Goal: Task Accomplishment & Management: Manage account settings

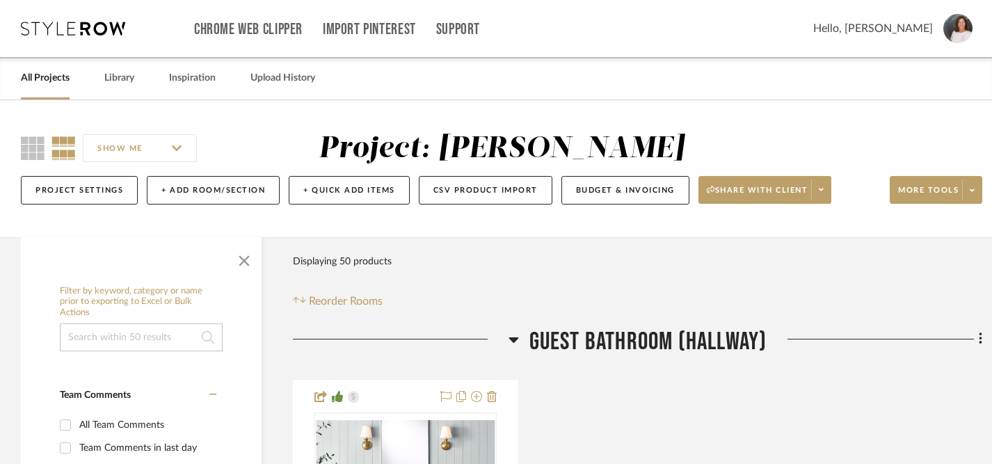
click at [59, 78] on link "All Projects" at bounding box center [45, 78] width 49 height 19
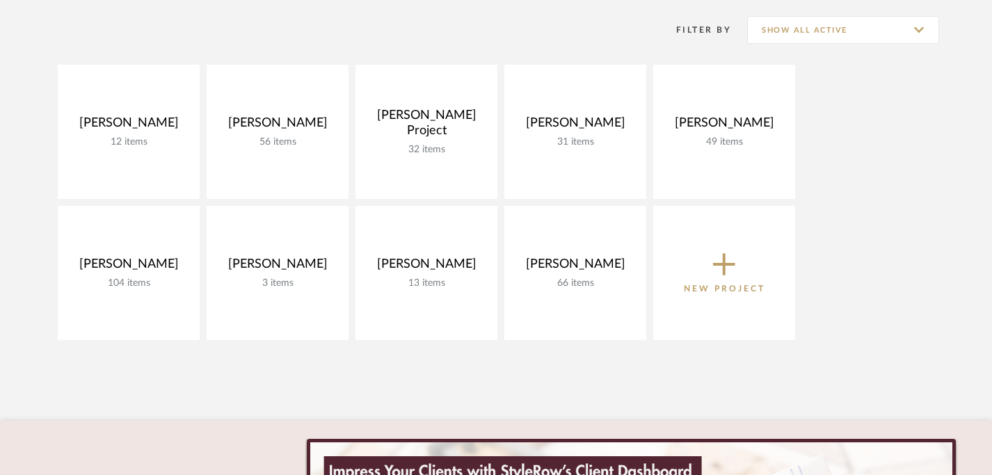
scroll to position [199, 0]
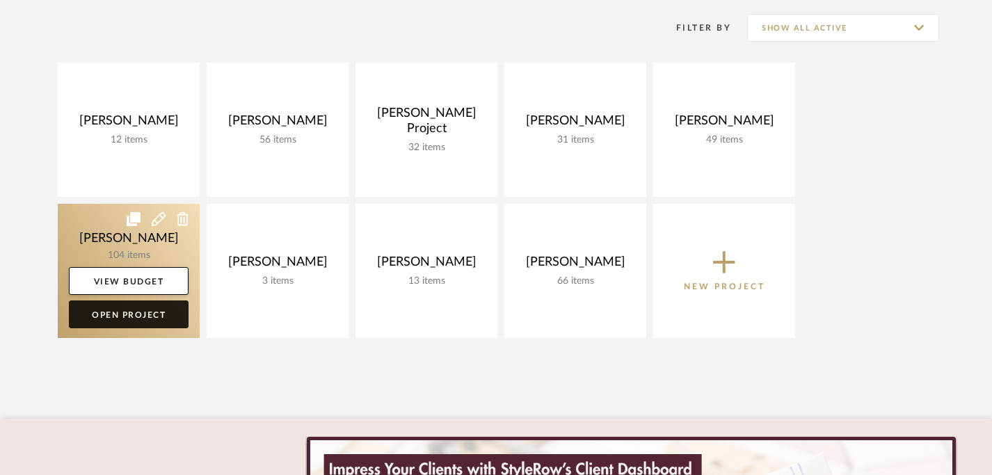
click at [129, 315] on link "Open Project" at bounding box center [129, 314] width 120 height 28
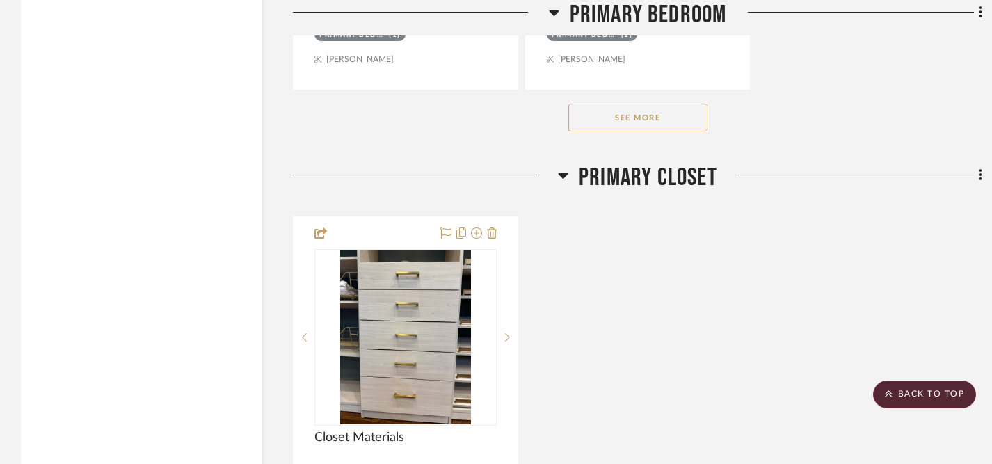
scroll to position [2346, 0]
click at [619, 107] on button "See More" at bounding box center [637, 117] width 139 height 28
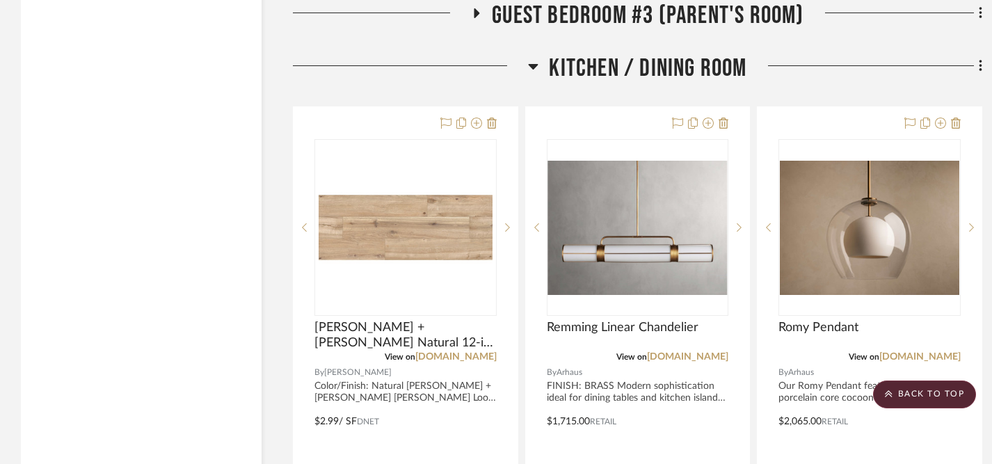
scroll to position [4530, 0]
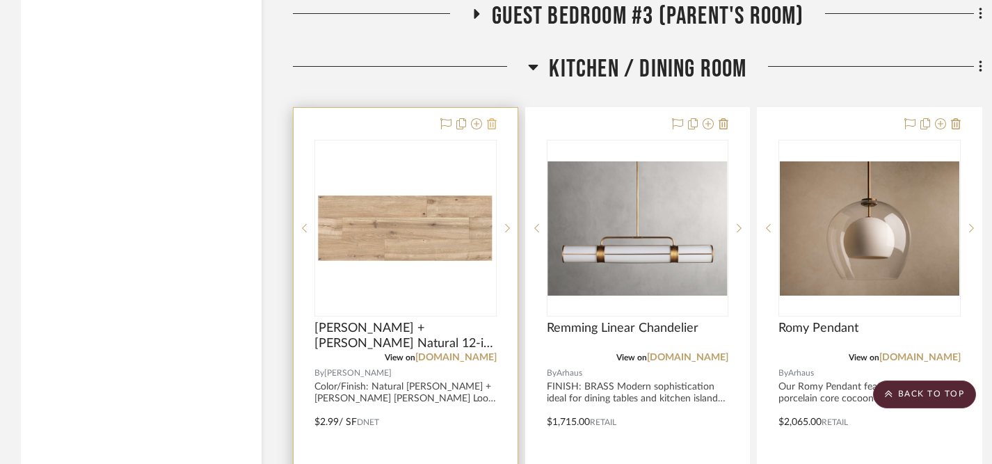
click at [493, 122] on icon at bounding box center [492, 123] width 10 height 11
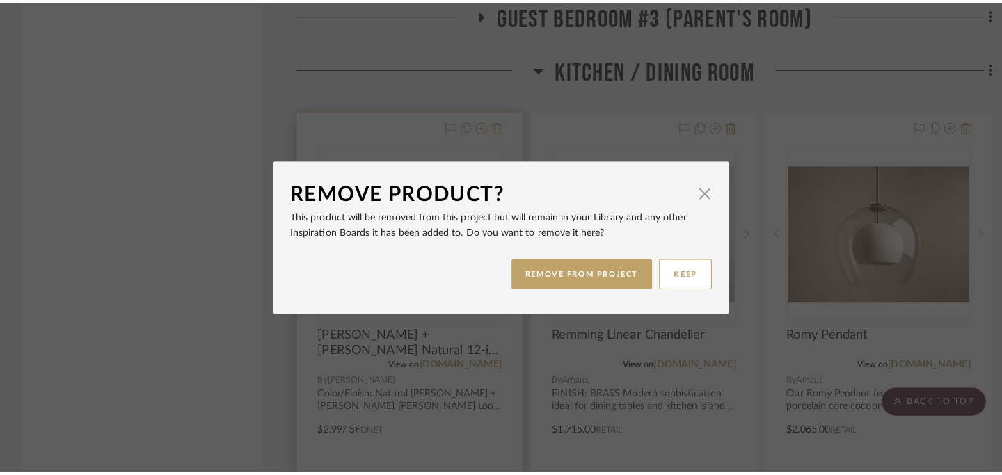
scroll to position [0, 0]
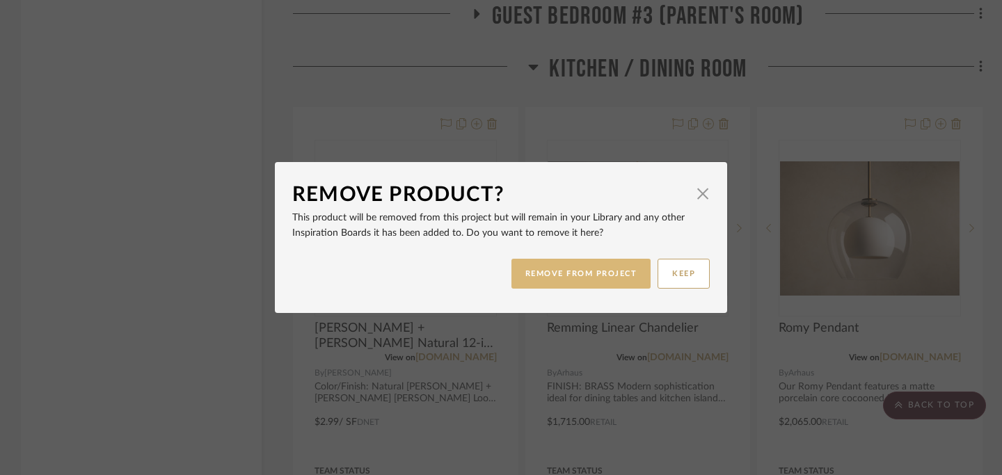
click at [559, 275] on button "REMOVE FROM PROJECT" at bounding box center [581, 274] width 140 height 30
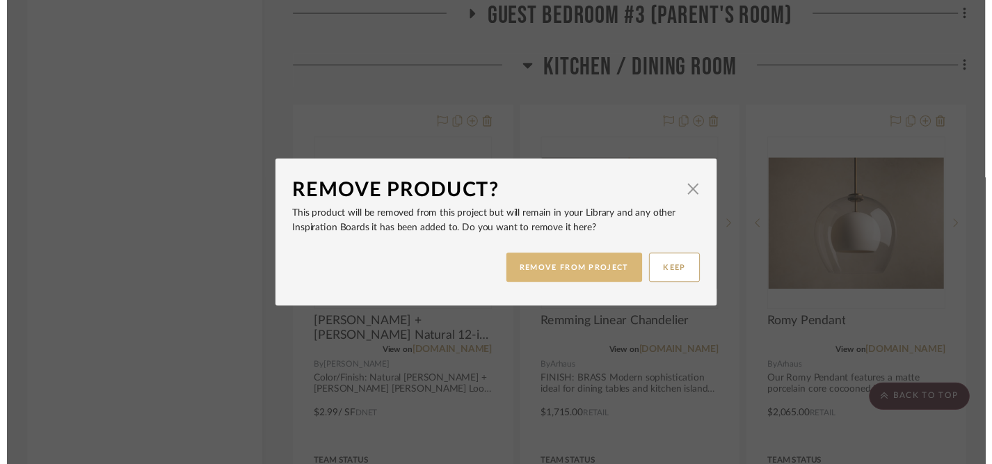
scroll to position [4530, 0]
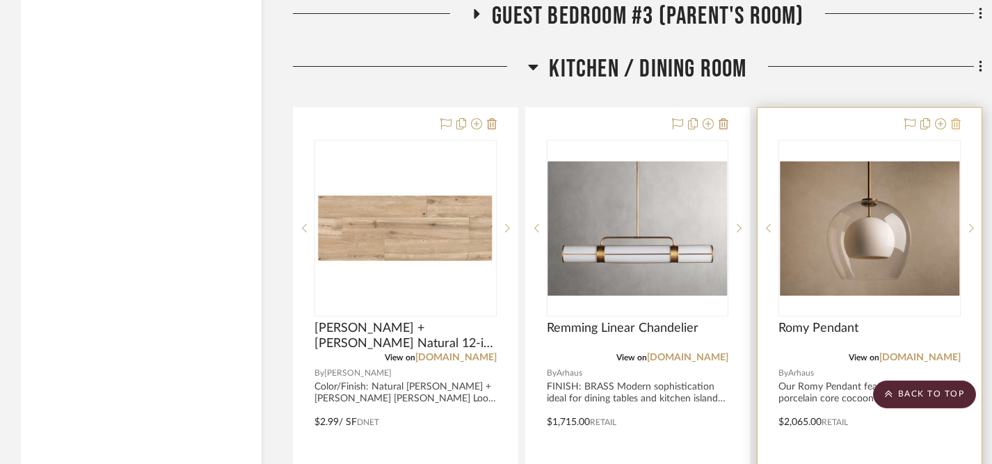
click at [955, 121] on icon at bounding box center [956, 123] width 10 height 11
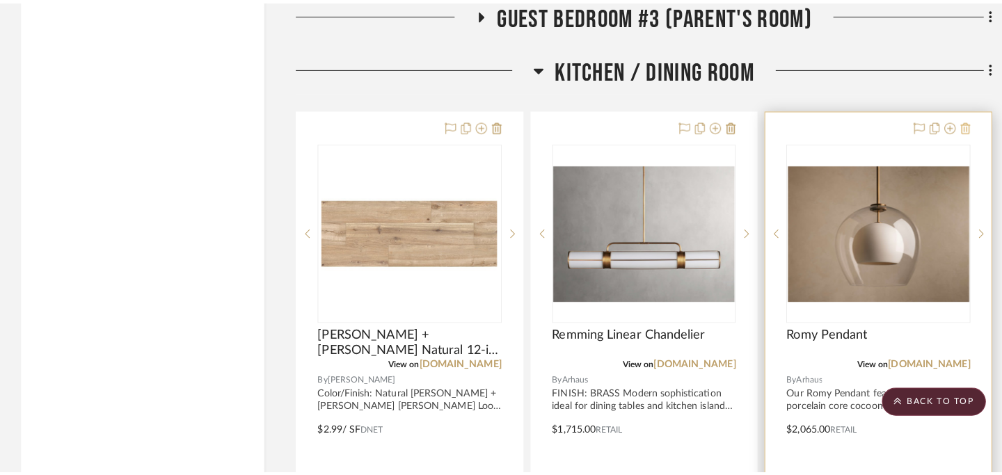
scroll to position [0, 0]
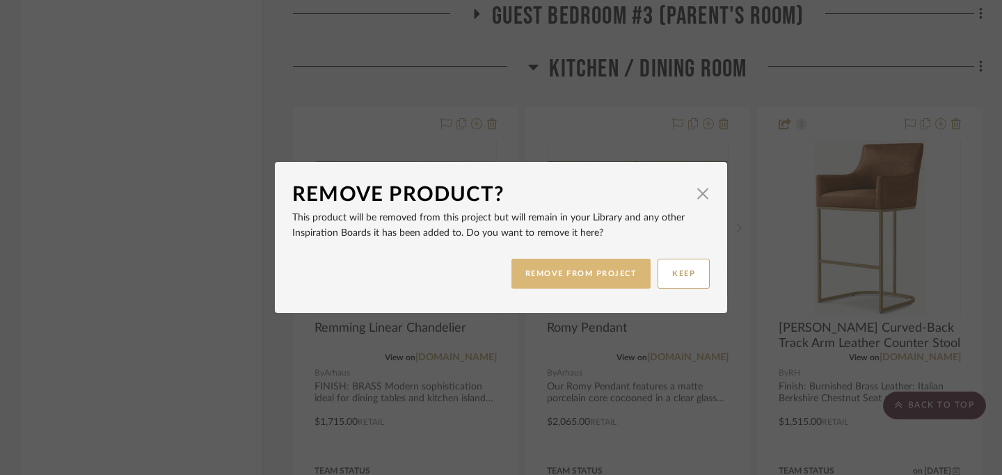
click at [593, 276] on button "REMOVE FROM PROJECT" at bounding box center [581, 274] width 140 height 30
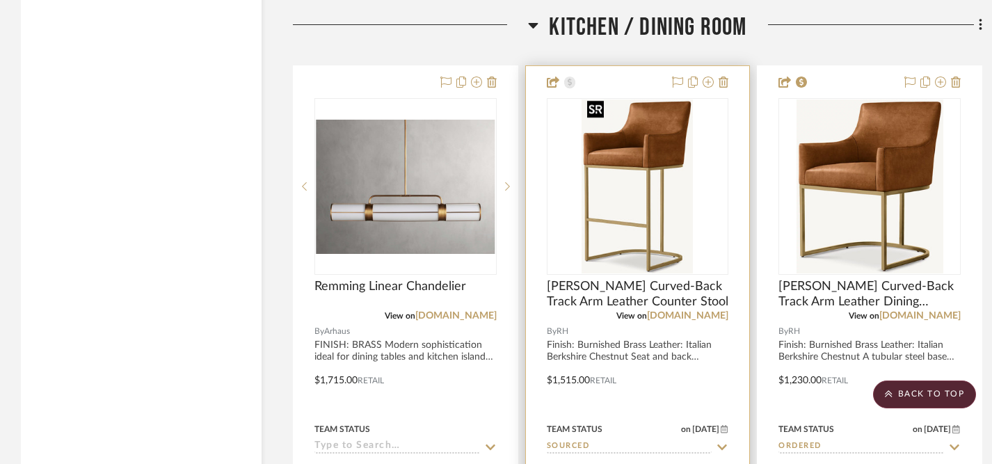
scroll to position [4547, 0]
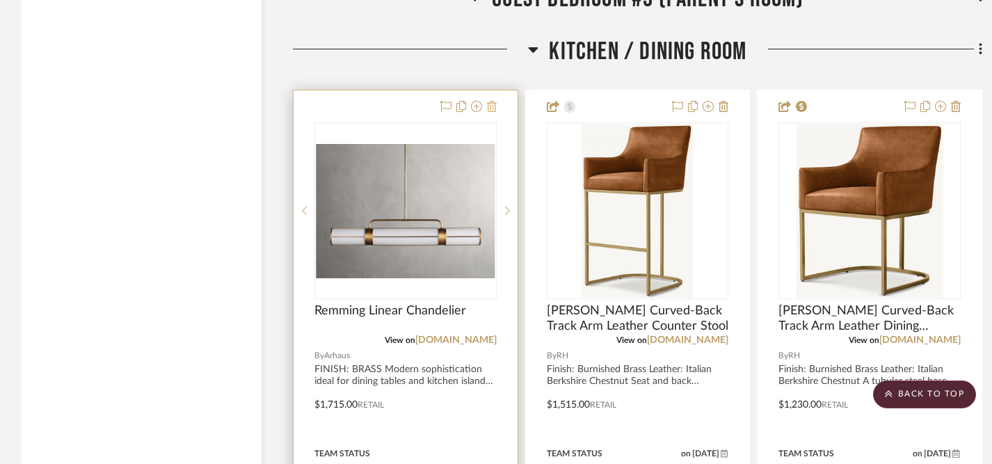
click at [491, 101] on icon at bounding box center [492, 106] width 10 height 11
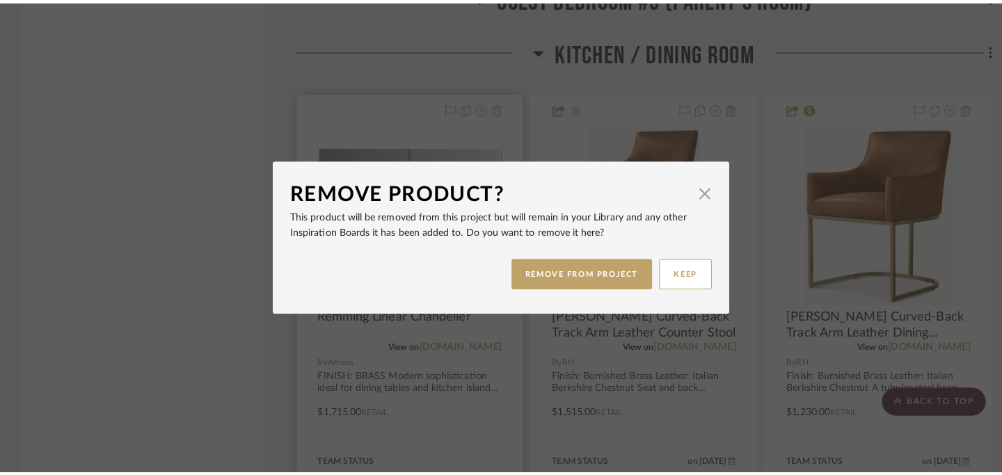
scroll to position [0, 0]
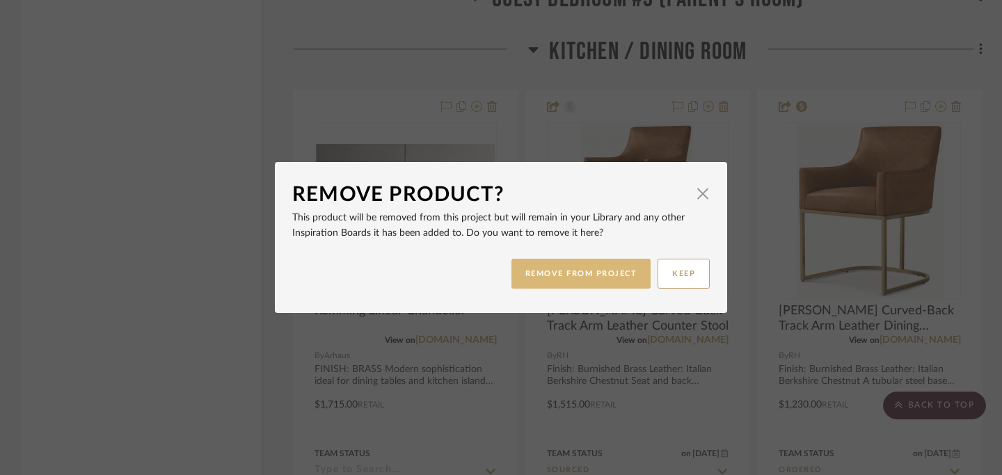
click at [577, 278] on button "REMOVE FROM PROJECT" at bounding box center [581, 274] width 140 height 30
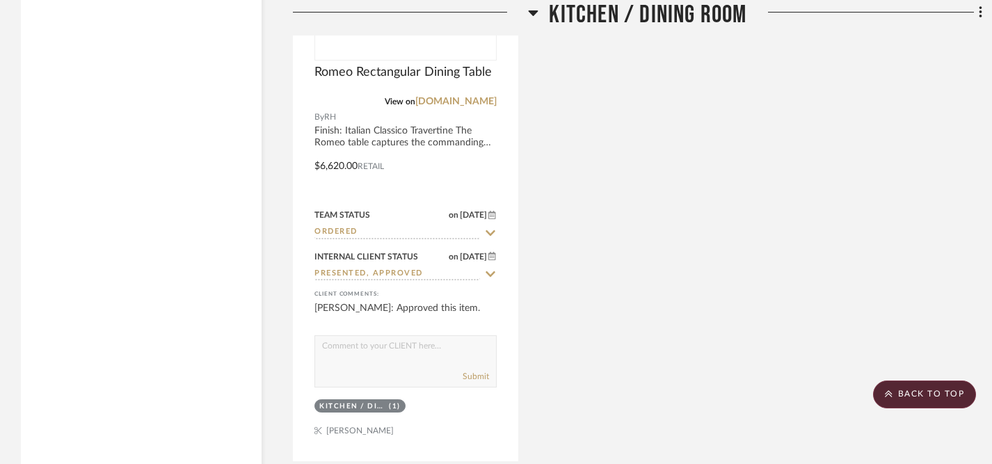
scroll to position [6330, 0]
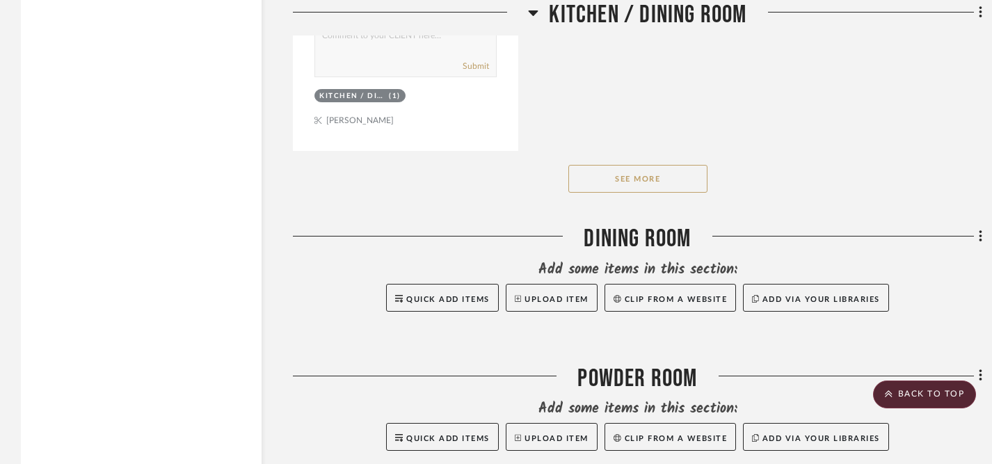
click at [650, 170] on button "See More" at bounding box center [637, 179] width 139 height 28
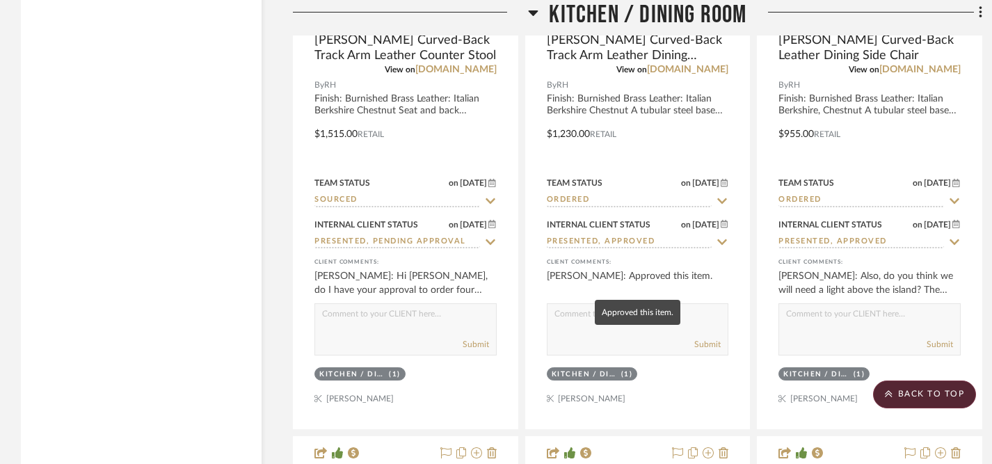
scroll to position [4814, 0]
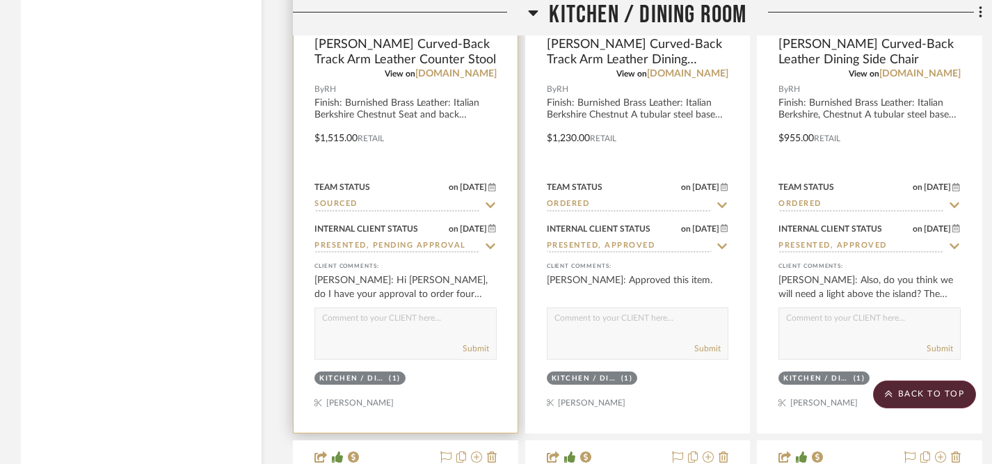
click at [388, 319] on textarea at bounding box center [405, 321] width 181 height 26
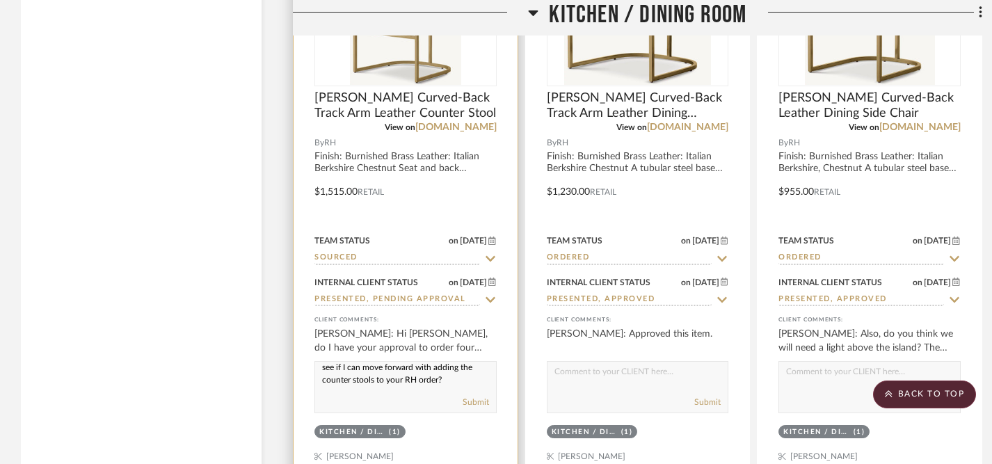
scroll to position [18, 0]
click at [451, 380] on textarea "Hi [PERSON_NAME], I'm just following up to see if I can move forward with addin…" at bounding box center [405, 375] width 181 height 26
type textarea "Hi [PERSON_NAME], I'm just following up to see if I can move forward with addin…"
click at [475, 403] on button "Submit" at bounding box center [476, 402] width 26 height 13
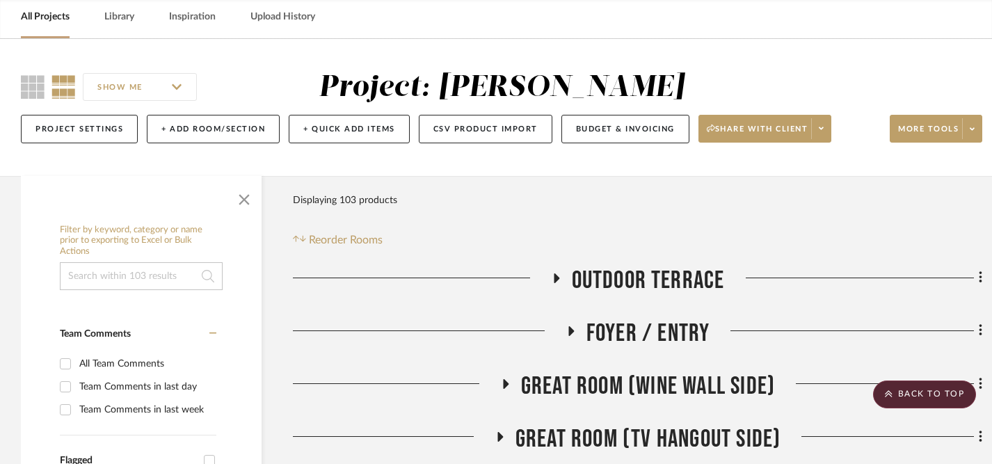
scroll to position [0, 0]
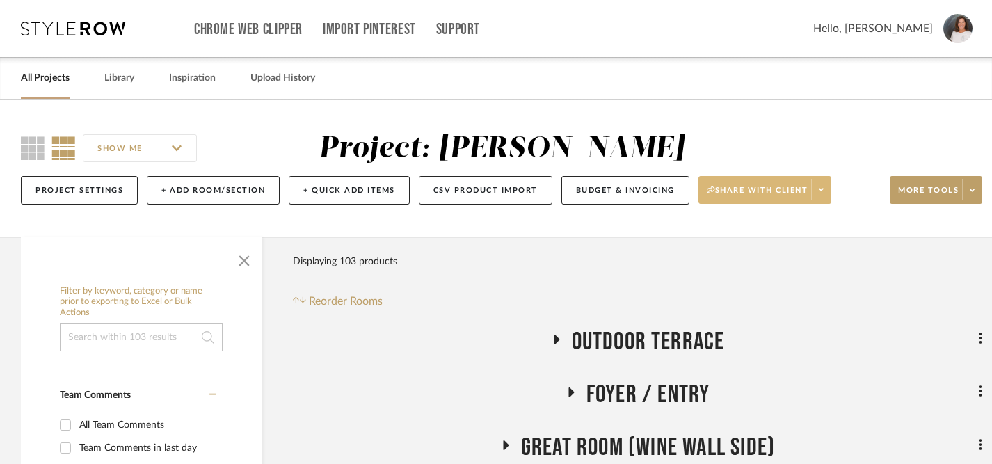
click at [786, 192] on span "Share with client" at bounding box center [758, 195] width 102 height 21
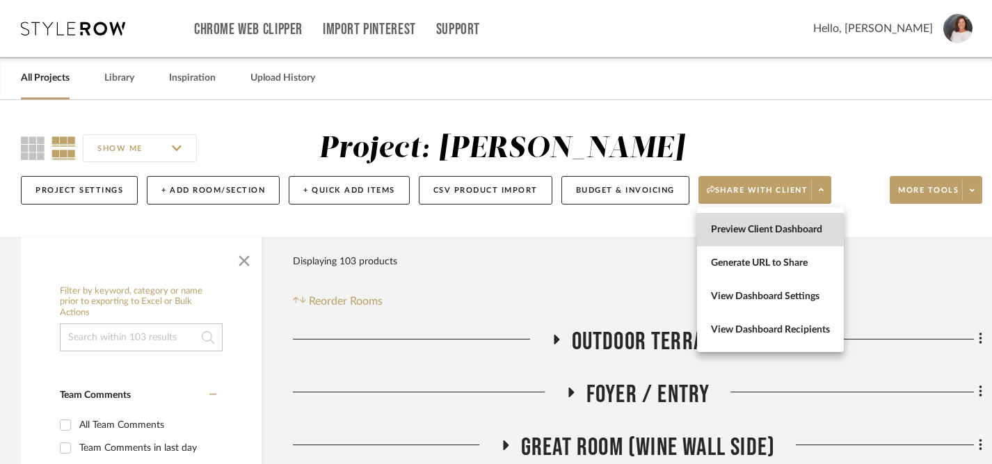
click at [771, 230] on span "Preview Client Dashboard" at bounding box center [770, 230] width 119 height 12
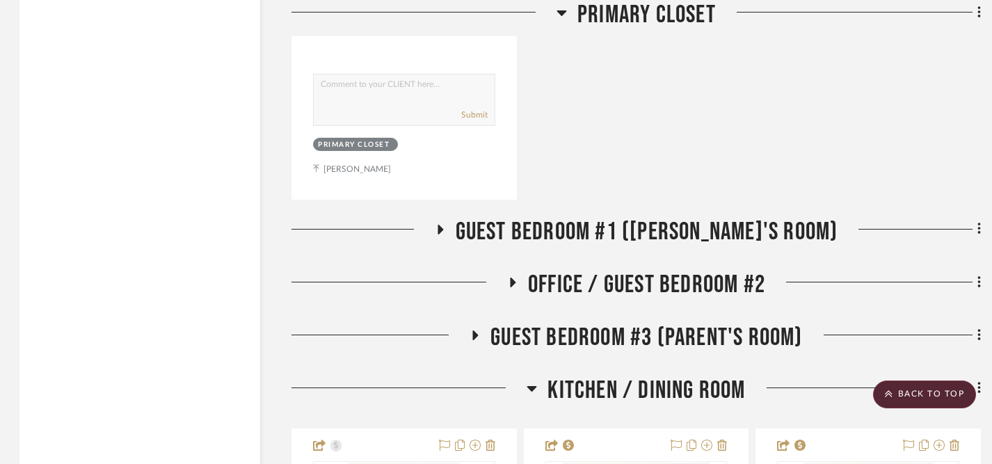
scroll to position [4202, 1]
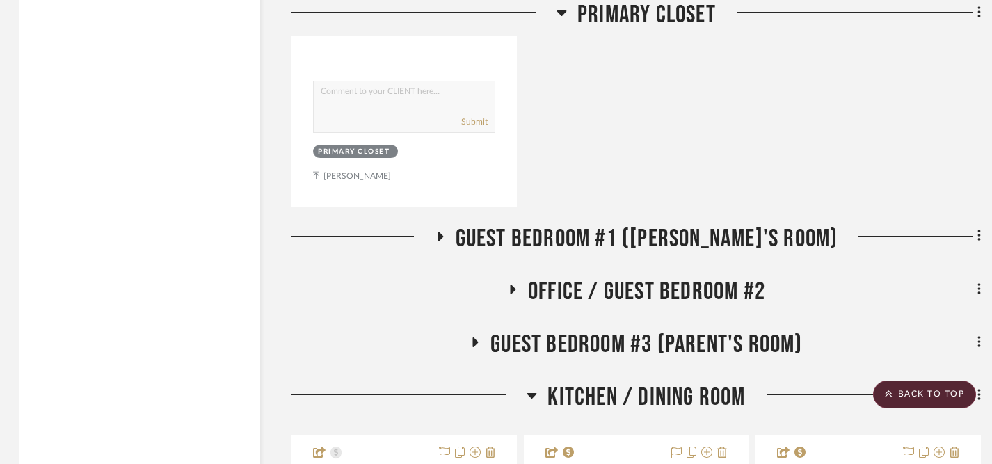
click at [443, 233] on icon at bounding box center [440, 237] width 6 height 10
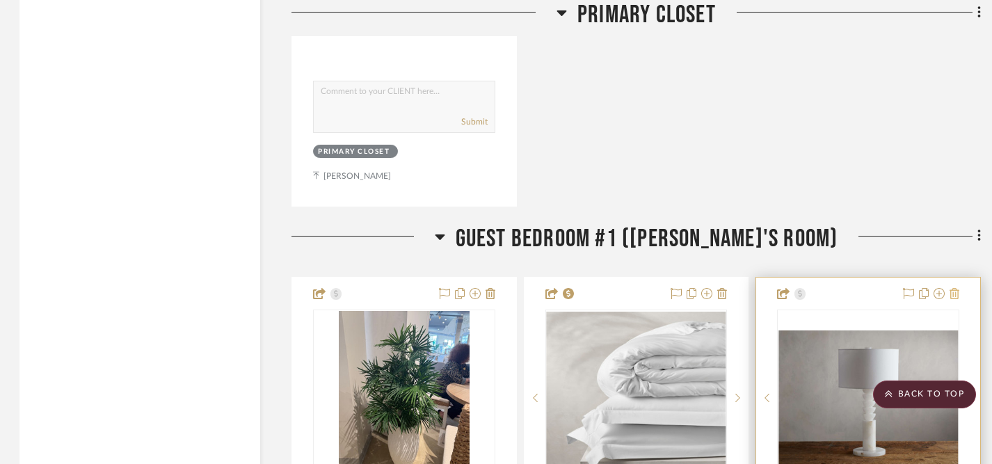
click at [954, 291] on icon at bounding box center [954, 293] width 10 height 11
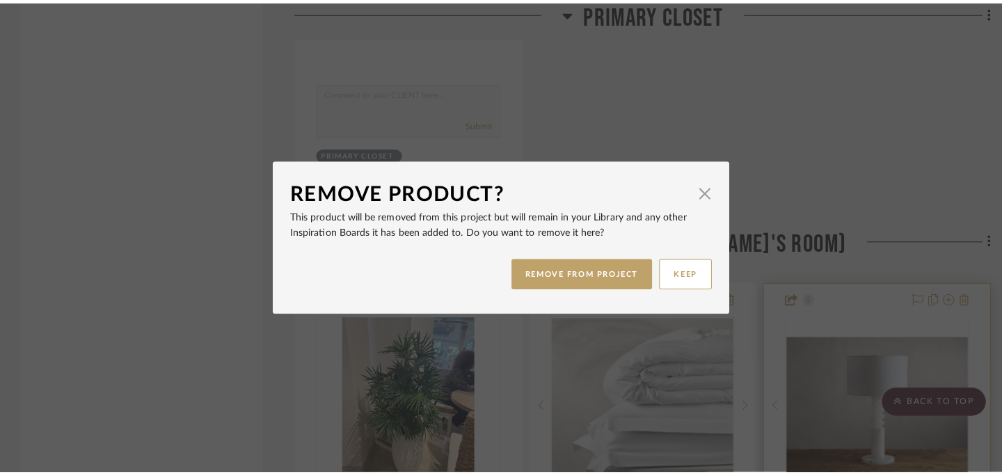
scroll to position [0, 0]
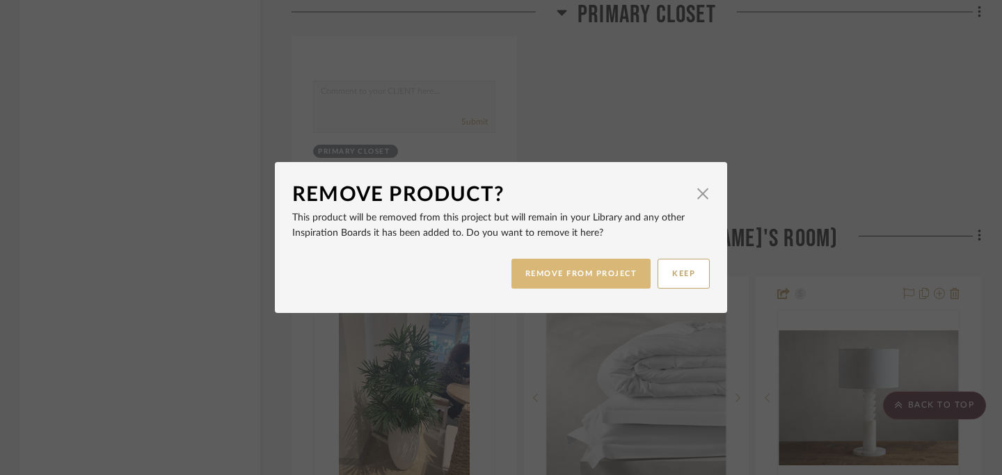
click at [598, 280] on button "REMOVE FROM PROJECT" at bounding box center [581, 274] width 140 height 30
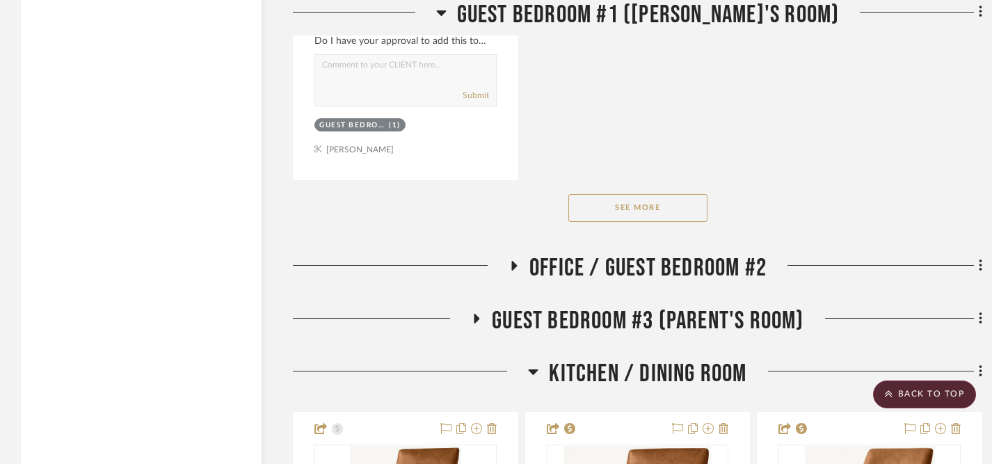
scroll to position [6144, 0]
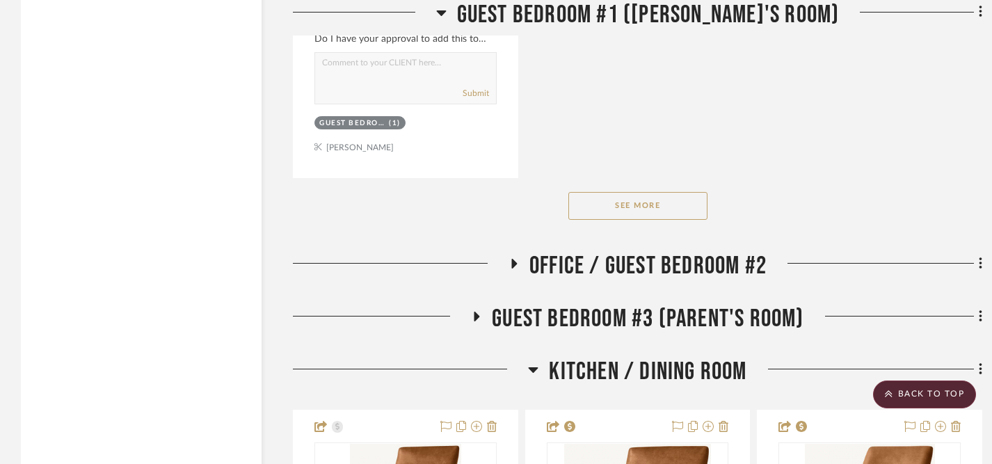
click at [515, 259] on icon at bounding box center [514, 263] width 17 height 10
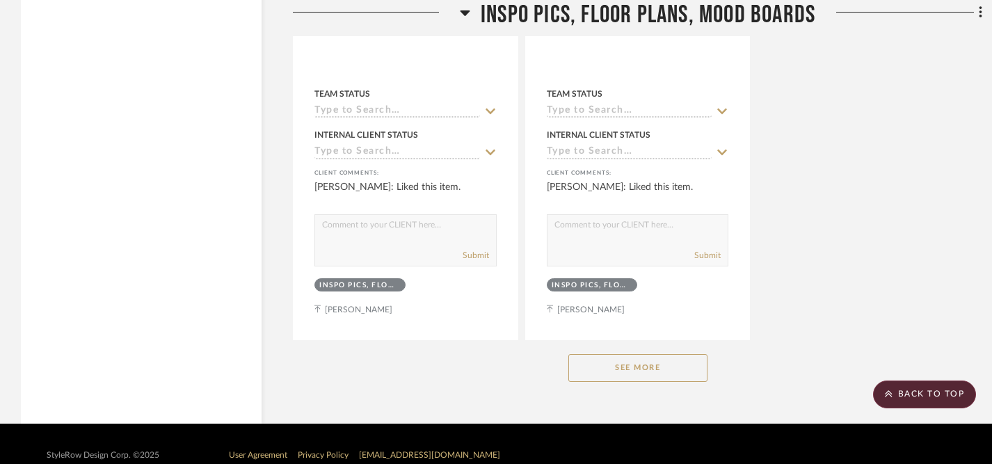
scroll to position [12657, 0]
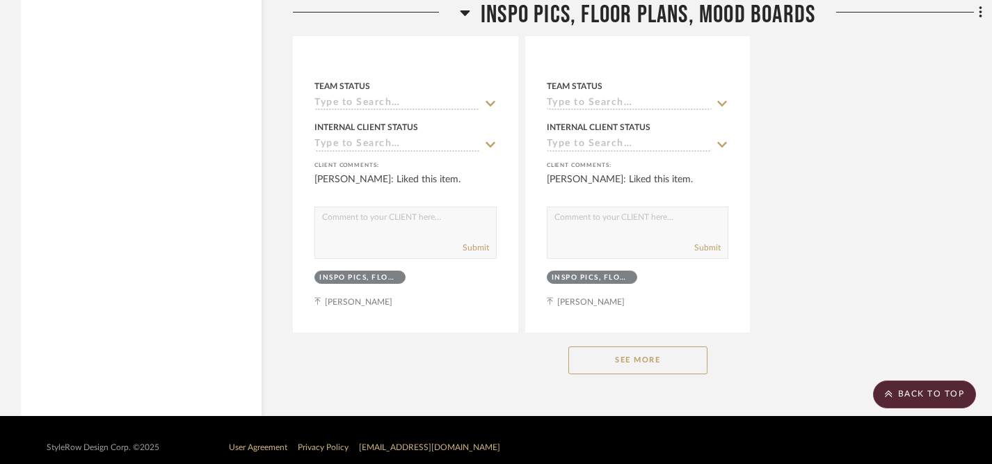
click at [619, 346] on button "See More" at bounding box center [637, 360] width 139 height 28
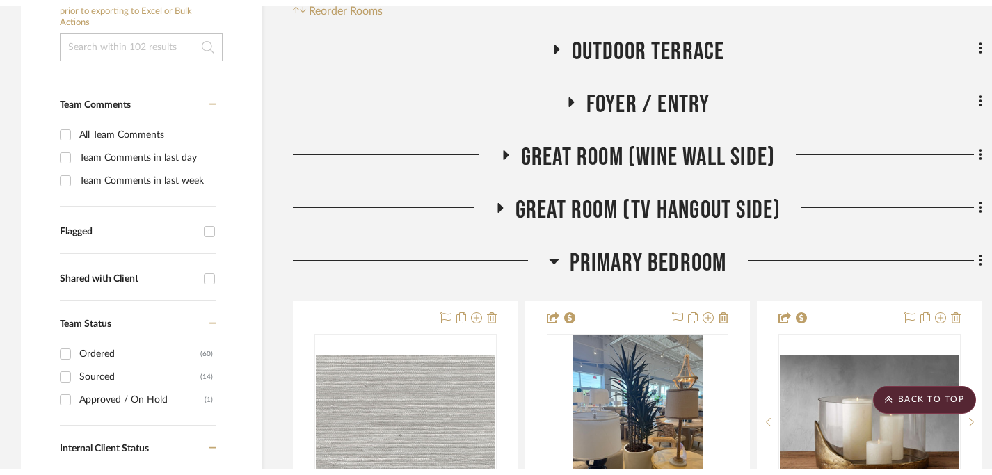
scroll to position [0, 0]
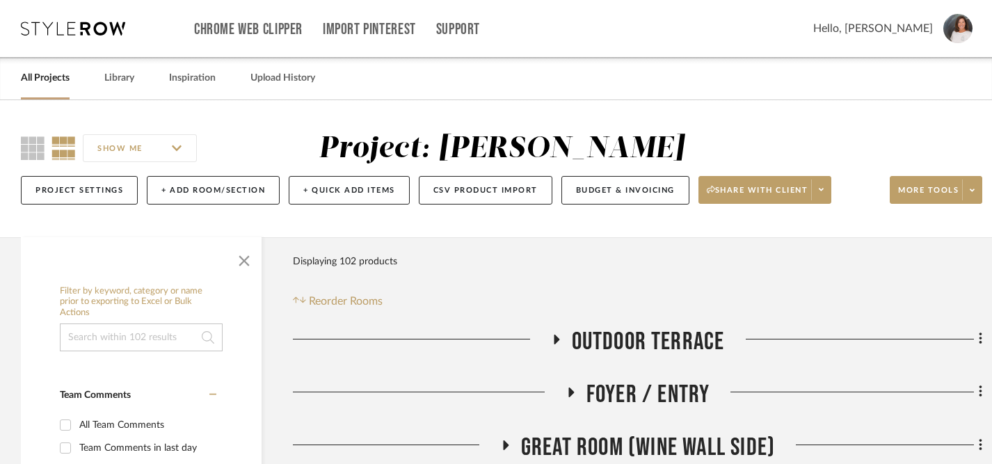
click at [57, 79] on link "All Projects" at bounding box center [45, 78] width 49 height 19
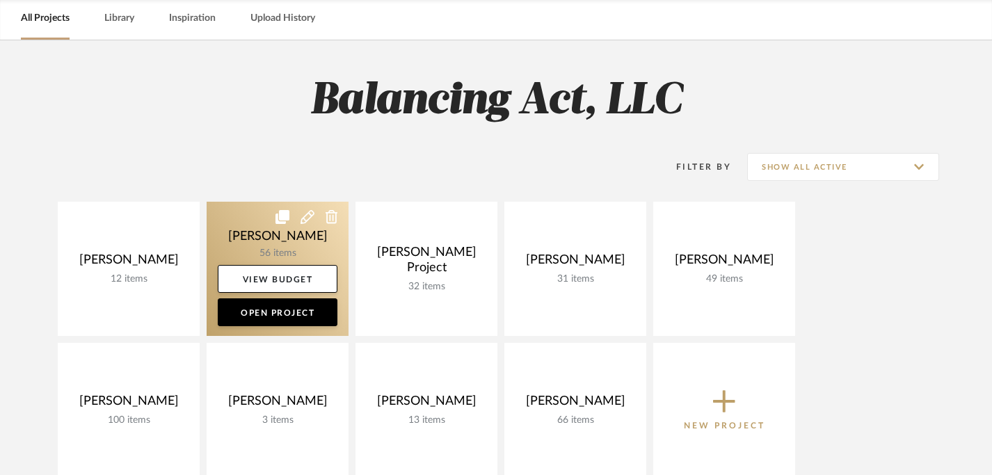
scroll to position [63, 0]
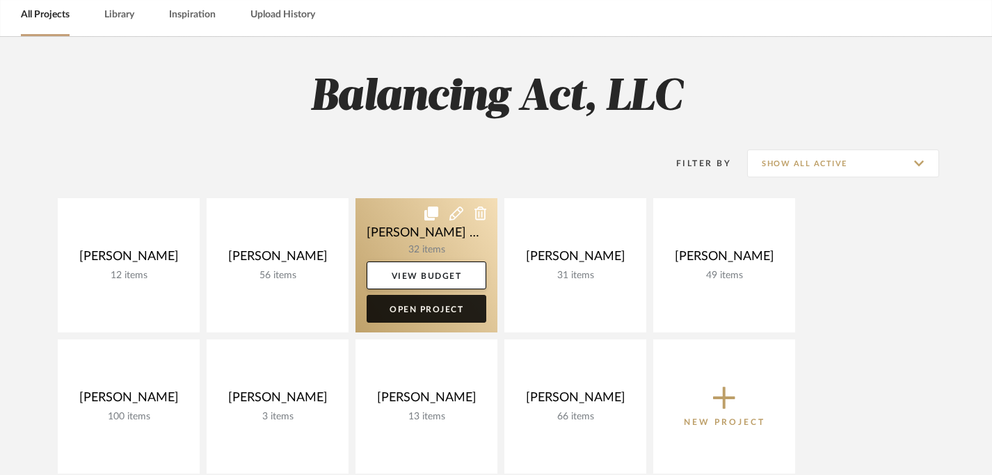
click at [434, 311] on link "Open Project" at bounding box center [427, 309] width 120 height 28
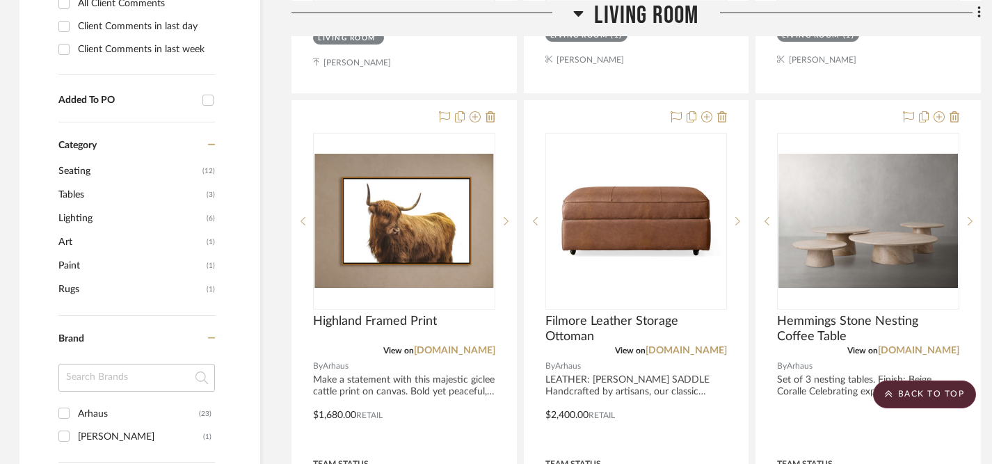
scroll to position [932, 1]
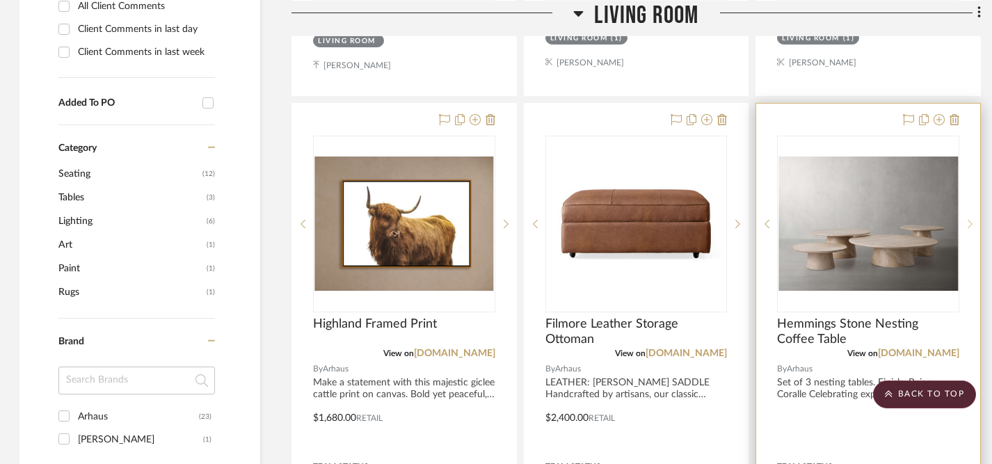
click at [967, 219] on icon at bounding box center [969, 224] width 5 height 10
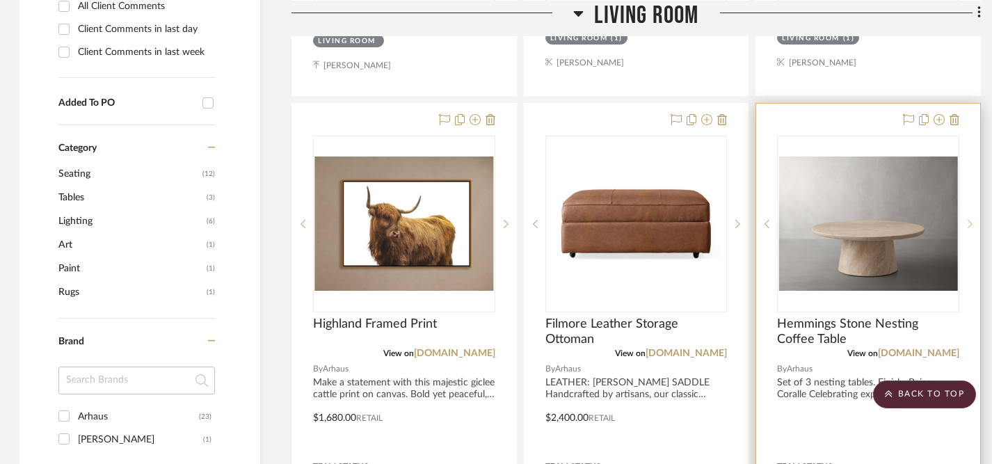
click at [967, 219] on icon at bounding box center [969, 224] width 5 height 10
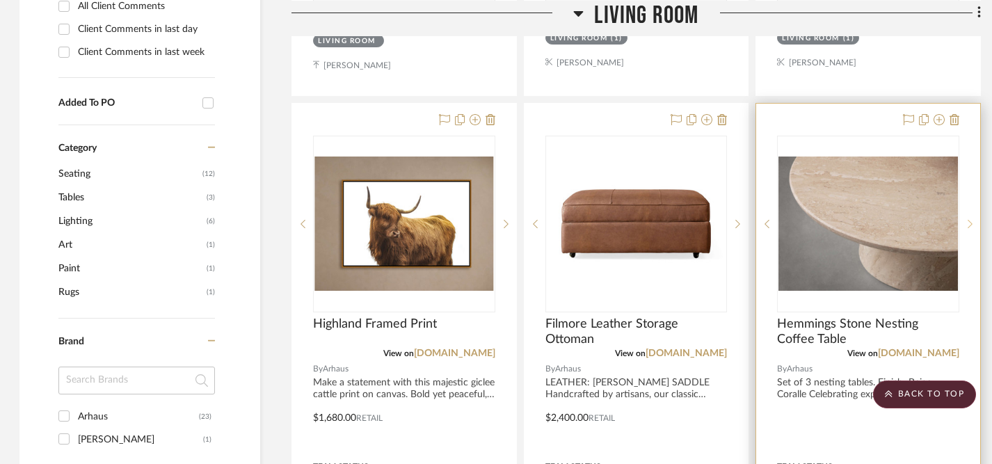
click at [967, 219] on icon at bounding box center [969, 224] width 5 height 10
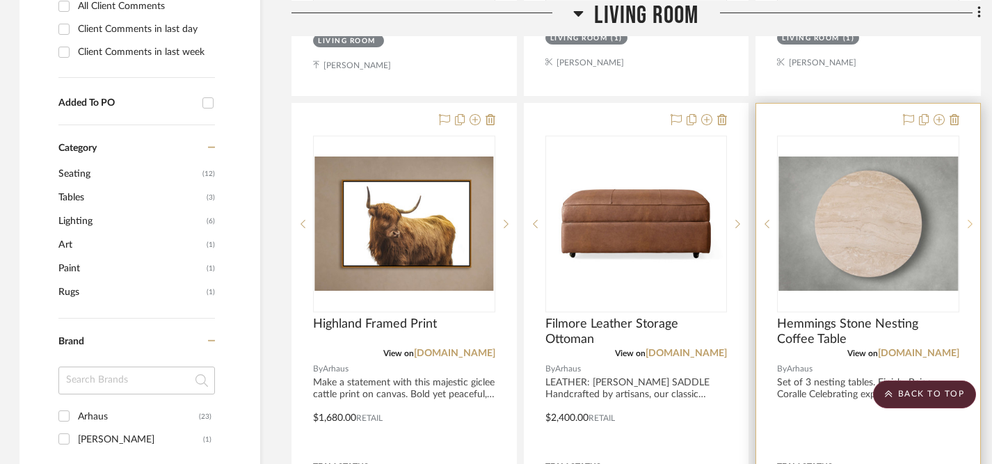
click at [967, 219] on icon at bounding box center [969, 224] width 5 height 10
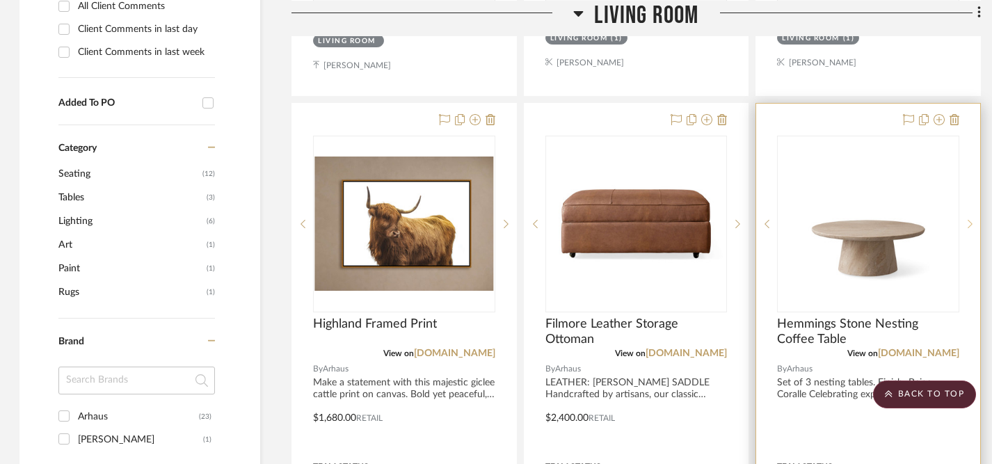
click at [967, 219] on icon at bounding box center [969, 224] width 5 height 10
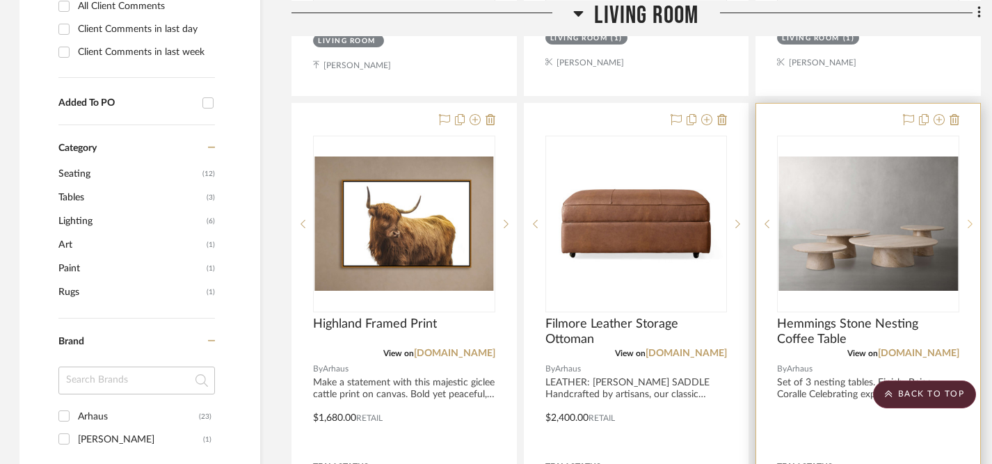
click at [967, 219] on icon at bounding box center [969, 224] width 5 height 10
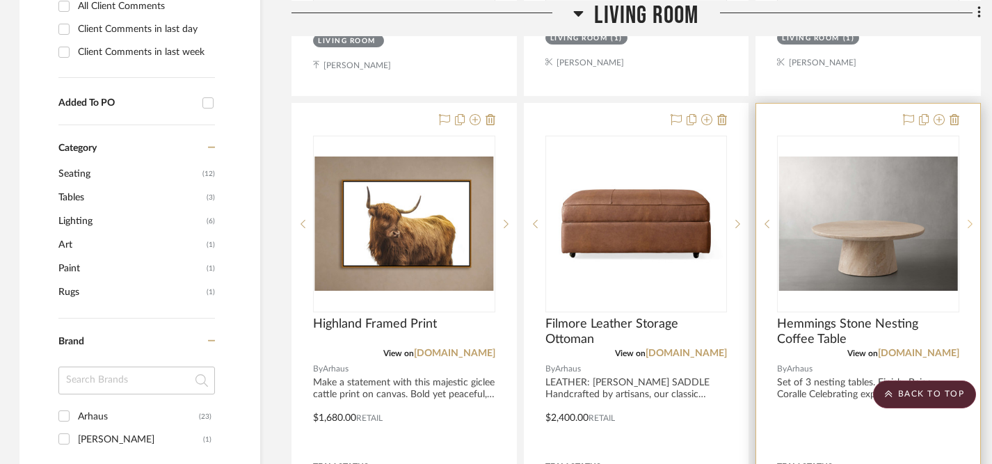
click at [967, 219] on icon at bounding box center [969, 224] width 5 height 10
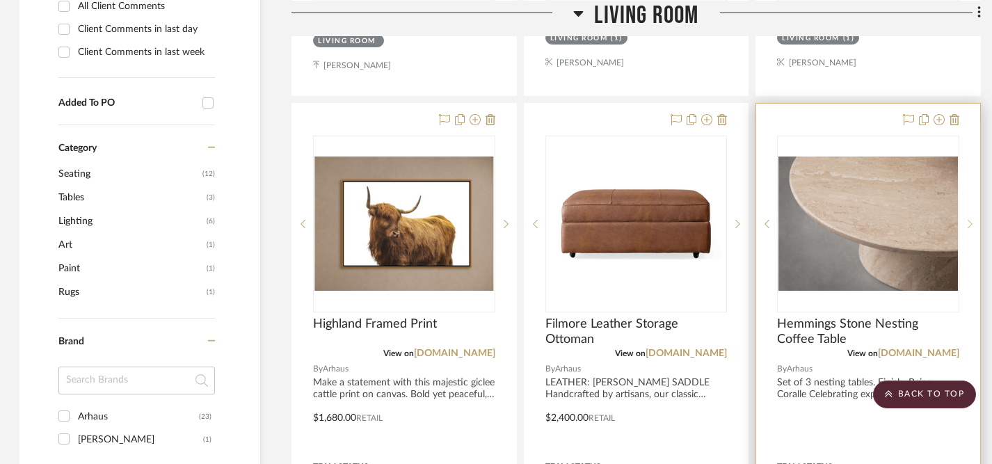
click at [967, 219] on icon at bounding box center [969, 224] width 5 height 10
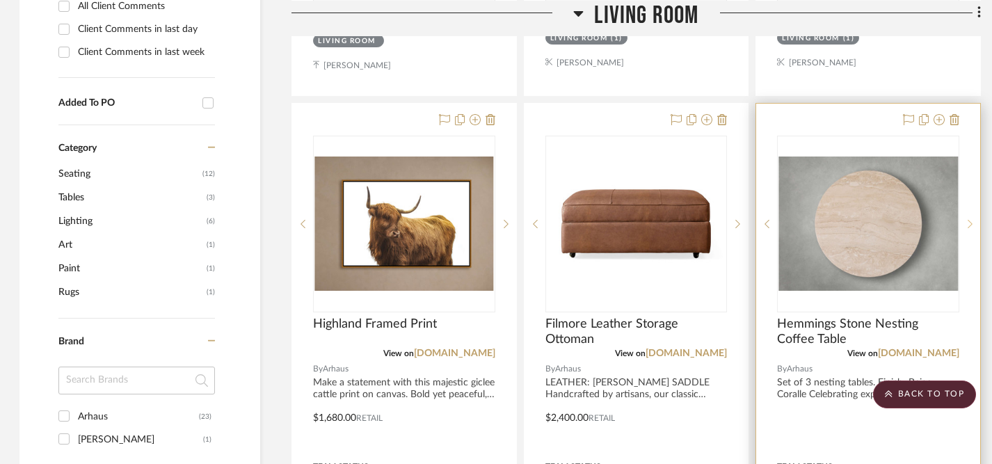
click at [967, 219] on icon at bounding box center [969, 224] width 5 height 10
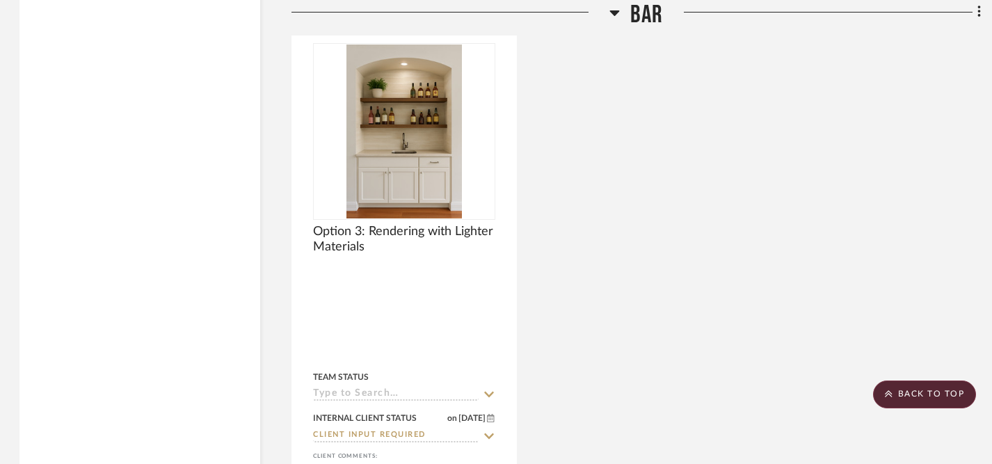
scroll to position [2998, 1]
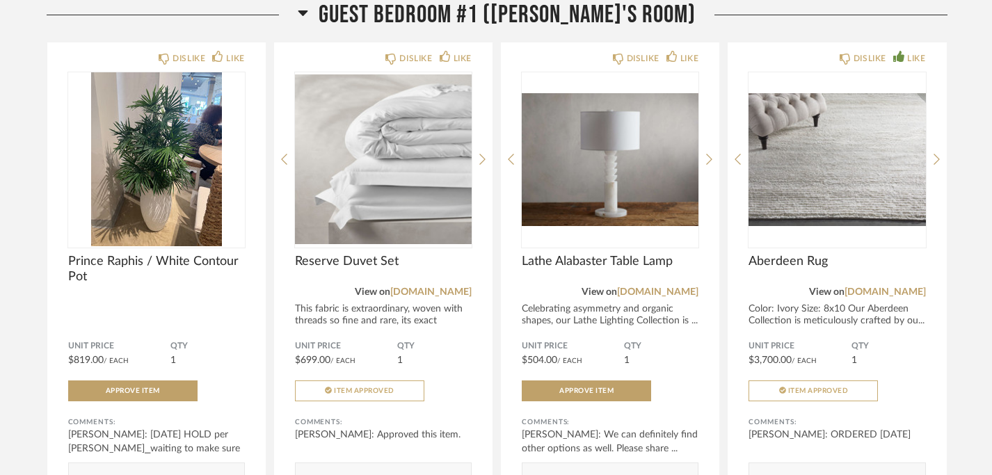
scroll to position [3201, 0]
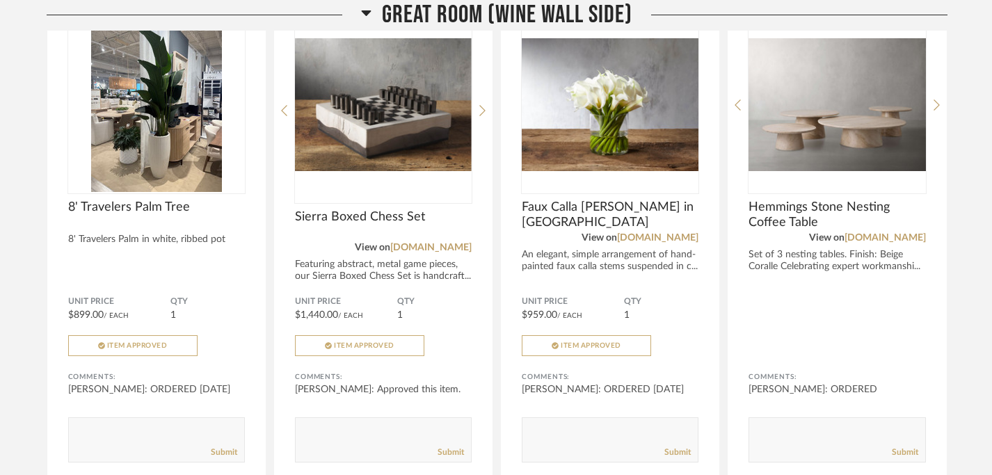
scroll to position [828, 0]
